Goal: Information Seeking & Learning: Learn about a topic

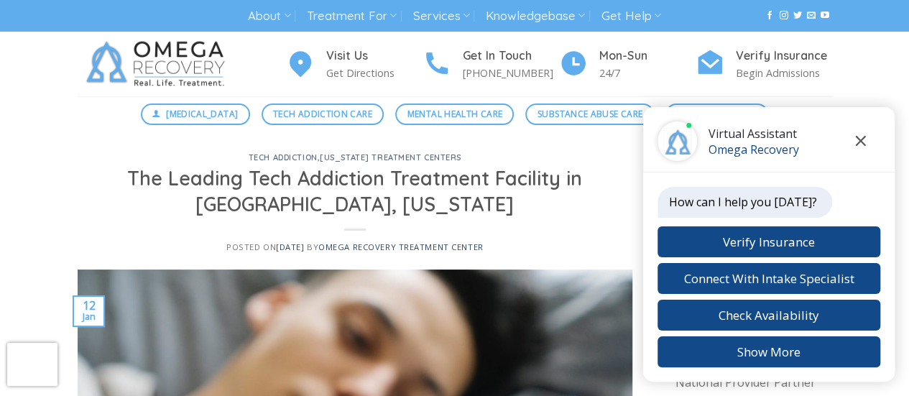
click at [863, 141] on icon "Close chat" at bounding box center [860, 141] width 11 height 10
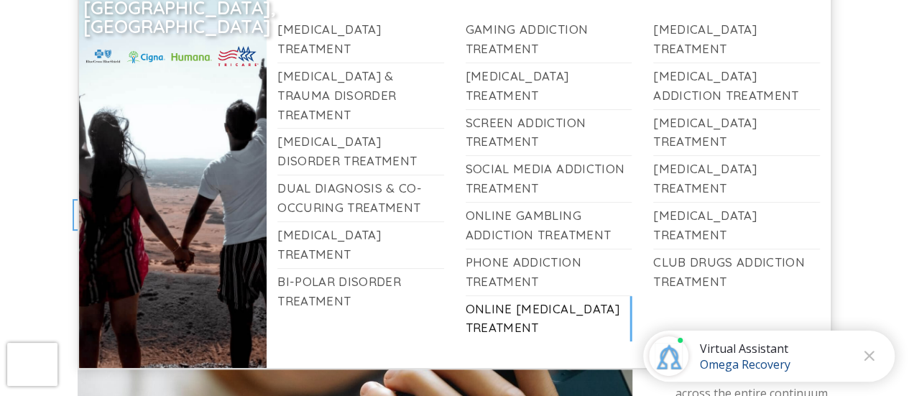
scroll to position [52, 0]
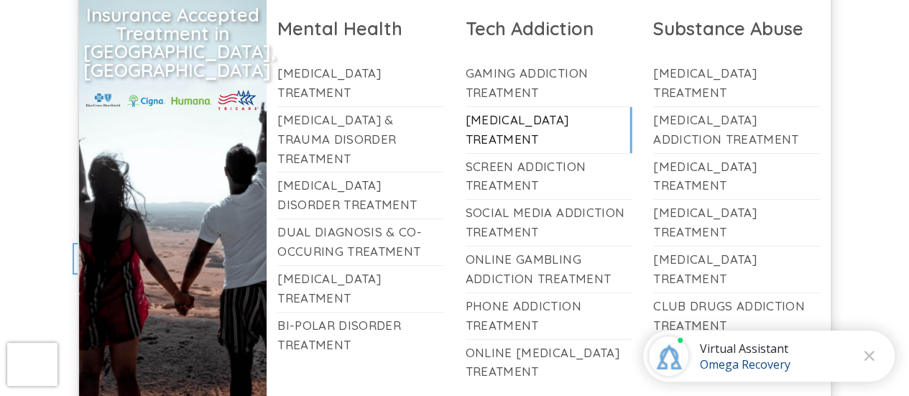
click at [520, 121] on link "[MEDICAL_DATA] Treatment" at bounding box center [548, 130] width 167 height 46
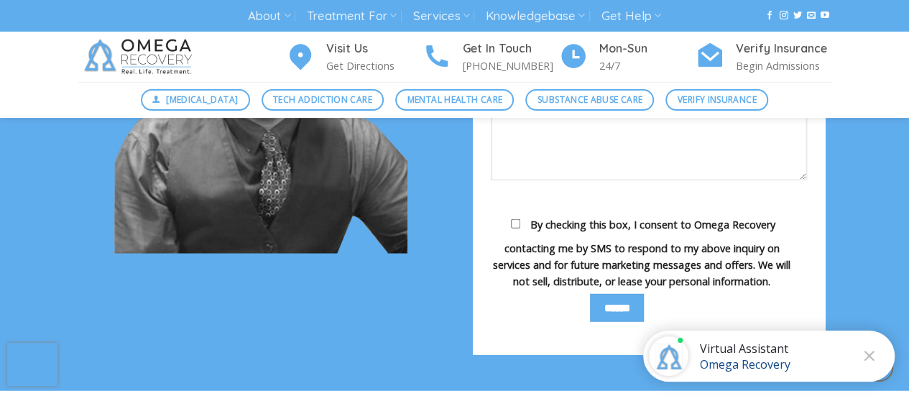
scroll to position [1814, 0]
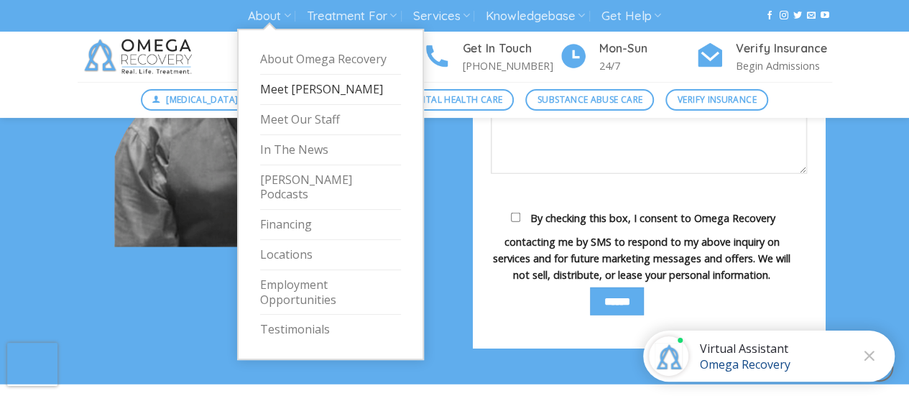
click at [340, 85] on link "Meet [PERSON_NAME]" at bounding box center [330, 90] width 141 height 30
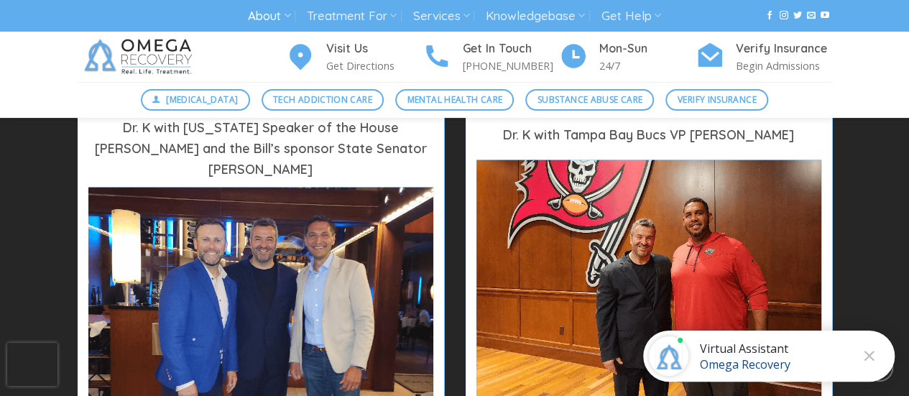
scroll to position [1149, 0]
click at [173, 54] on img at bounding box center [141, 57] width 126 height 50
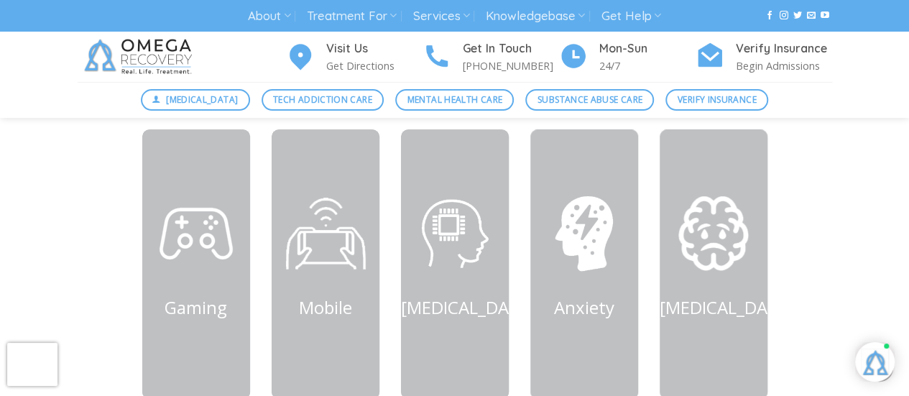
scroll to position [824, 0]
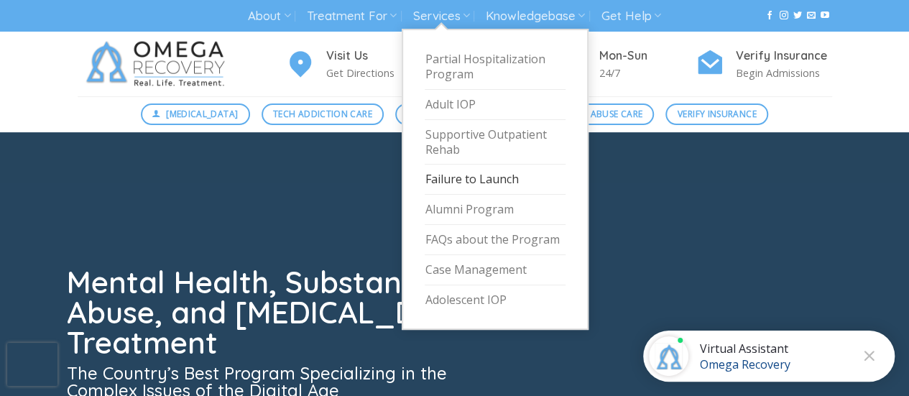
click at [465, 186] on link "Failure to Launch" at bounding box center [495, 179] width 141 height 30
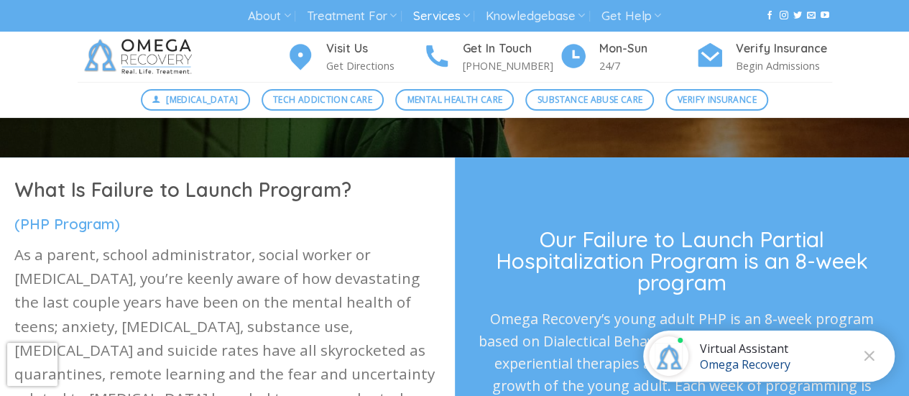
scroll to position [417, 0]
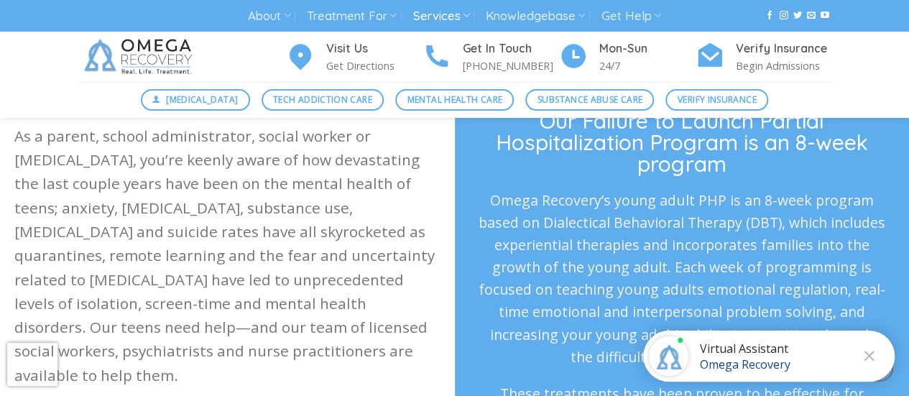
click at [366, 74] on div "Visit Us Get Directions Get In Touch (512) 601-5407 Mon-Sun 24/7 Verify Insuran…" at bounding box center [455, 57] width 776 height 50
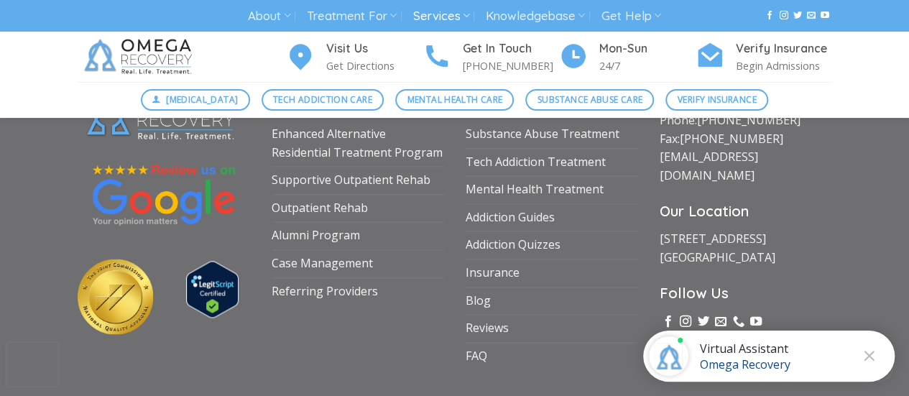
scroll to position [3494, 0]
click at [468, 361] on link "FAQ" at bounding box center [476, 355] width 22 height 27
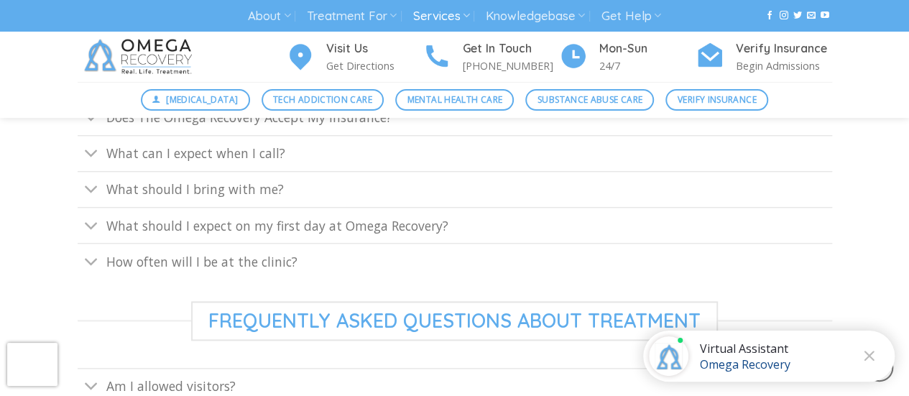
scroll to position [641, 0]
click at [266, 261] on span "How often will I be at the clinic?" at bounding box center [201, 262] width 191 height 17
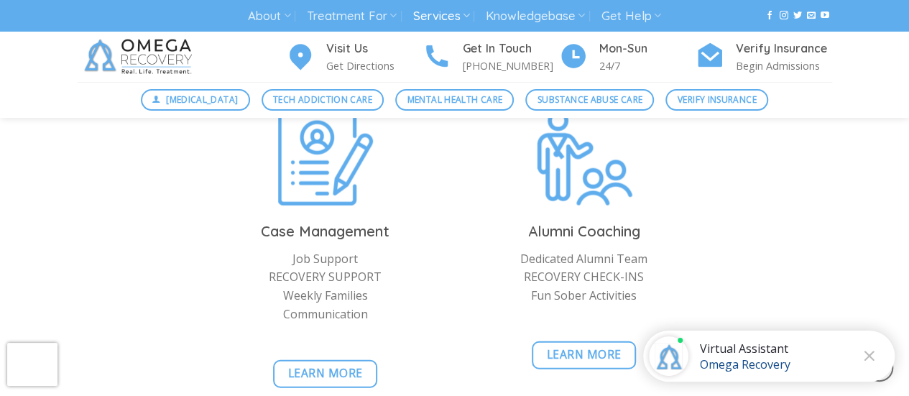
scroll to position [1610, 0]
